Goal: Transaction & Acquisition: Purchase product/service

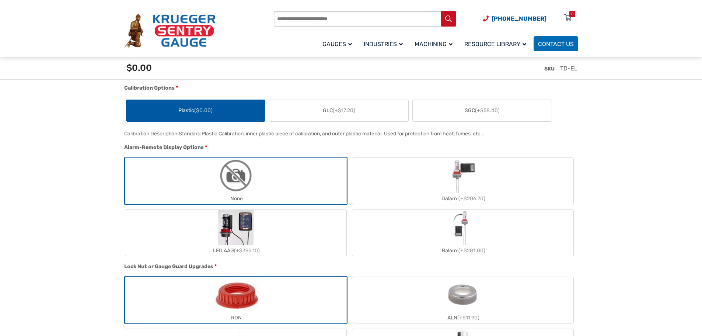
scroll to position [589, 0]
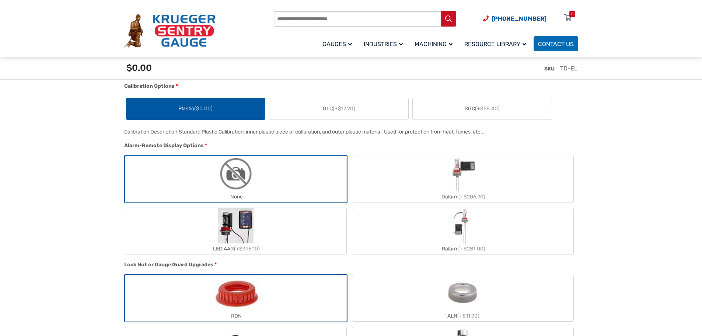
click at [298, 20] on input "Products search" at bounding box center [365, 18] width 182 height 15
type input "******"
click at [441, 11] on button "Search" at bounding box center [448, 18] width 15 height 15
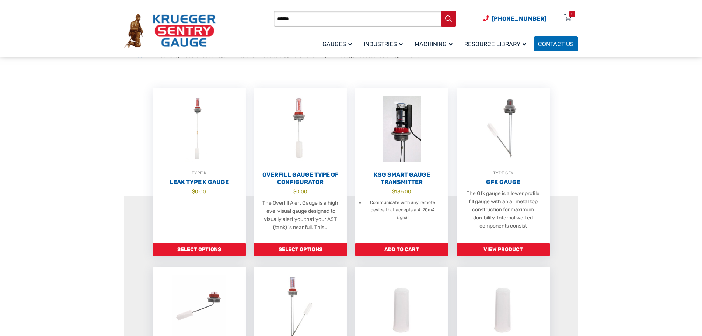
scroll to position [111, 0]
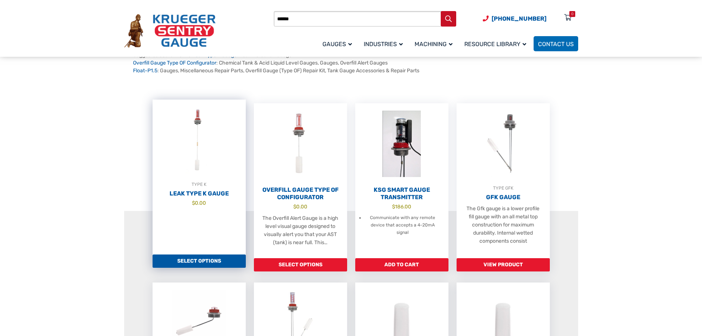
click at [203, 204] on bdi "$ 0.00" at bounding box center [199, 203] width 14 height 6
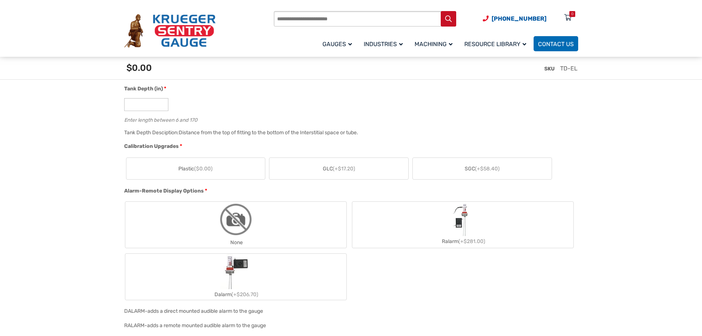
scroll to position [479, 0]
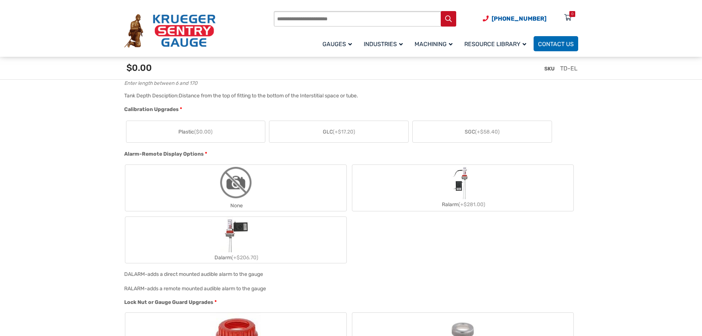
click at [413, 187] on label "Ralarm (+$281.00)" at bounding box center [462, 188] width 221 height 44
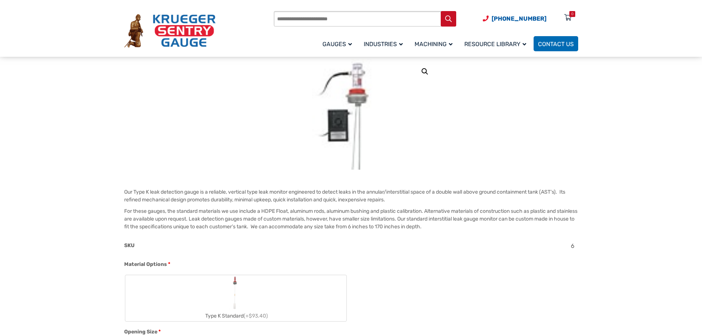
scroll to position [31, 0]
